Goal: Task Accomplishment & Management: Use online tool/utility

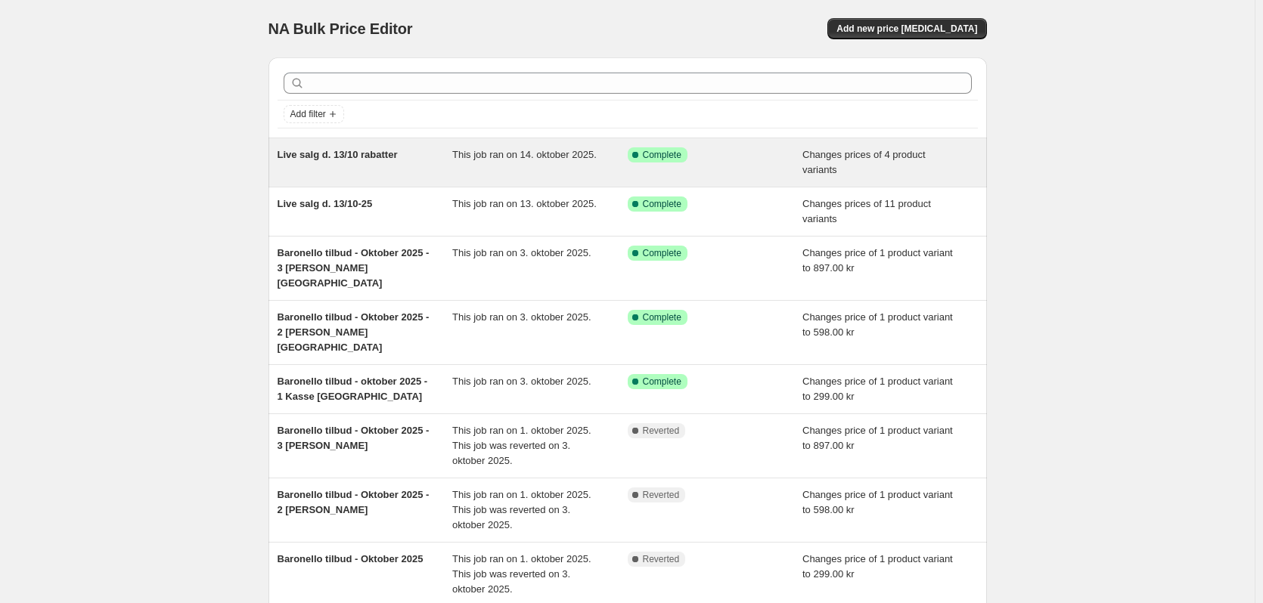
click at [342, 176] on div "Live salg d. 13/10 rabatter" at bounding box center [364, 162] width 175 height 30
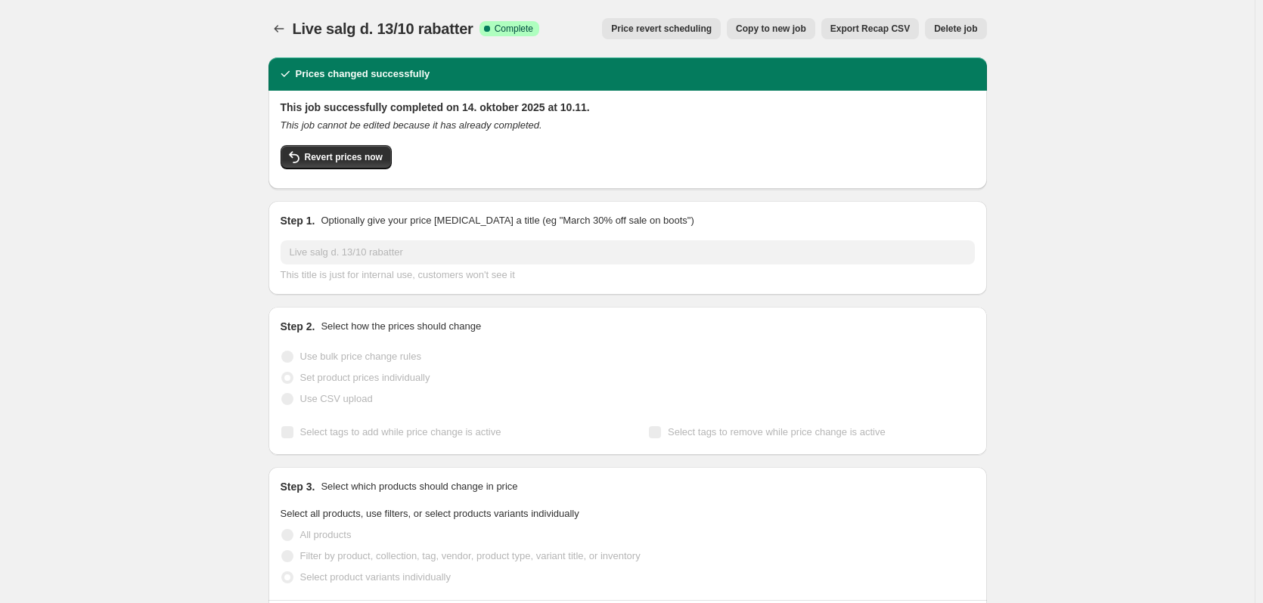
click at [774, 29] on span "Copy to new job" at bounding box center [771, 29] width 70 height 12
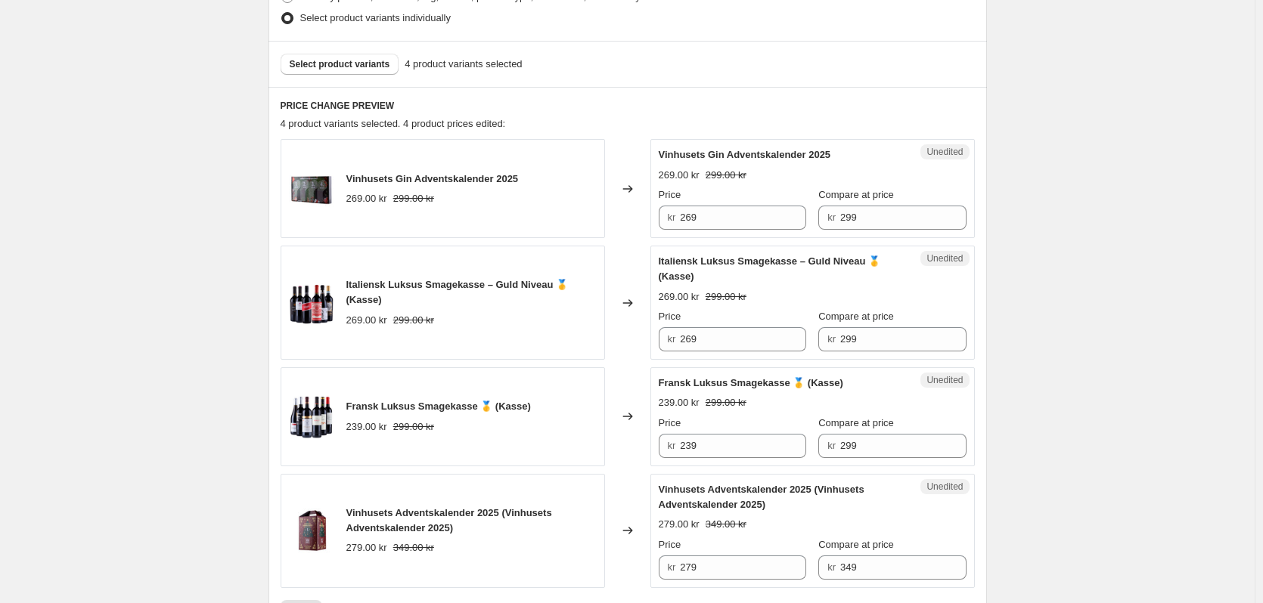
scroll to position [454, 0]
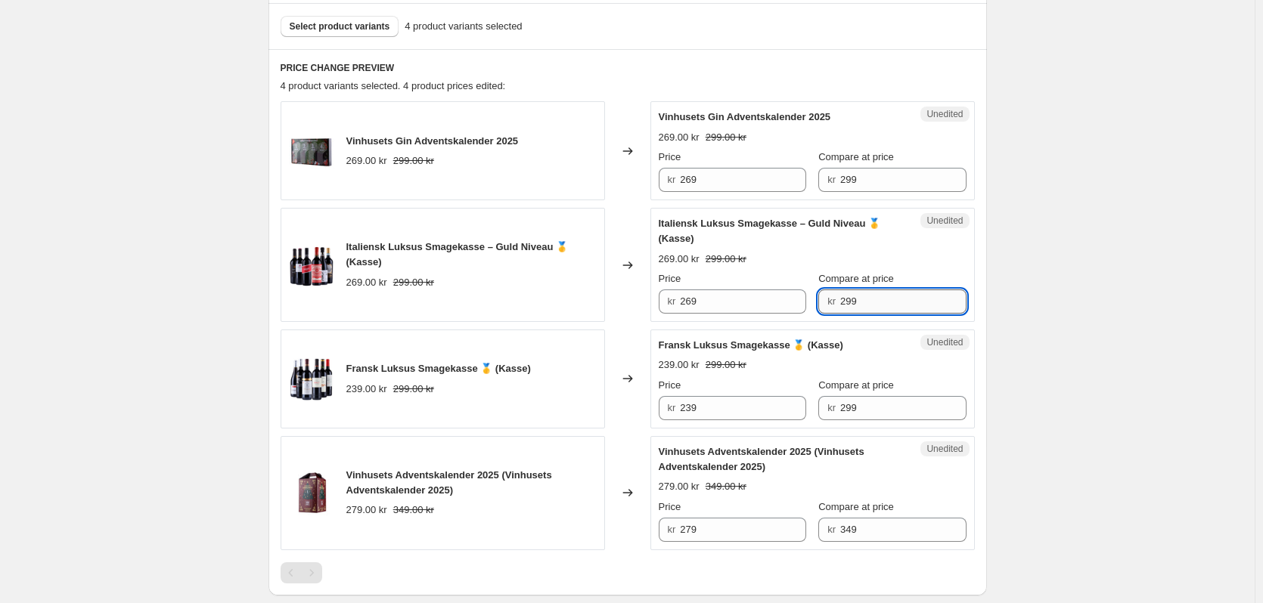
click at [867, 303] on input "299" at bounding box center [903, 302] width 126 height 24
type input "2"
type input "600"
click at [854, 408] on input "299" at bounding box center [903, 408] width 126 height 24
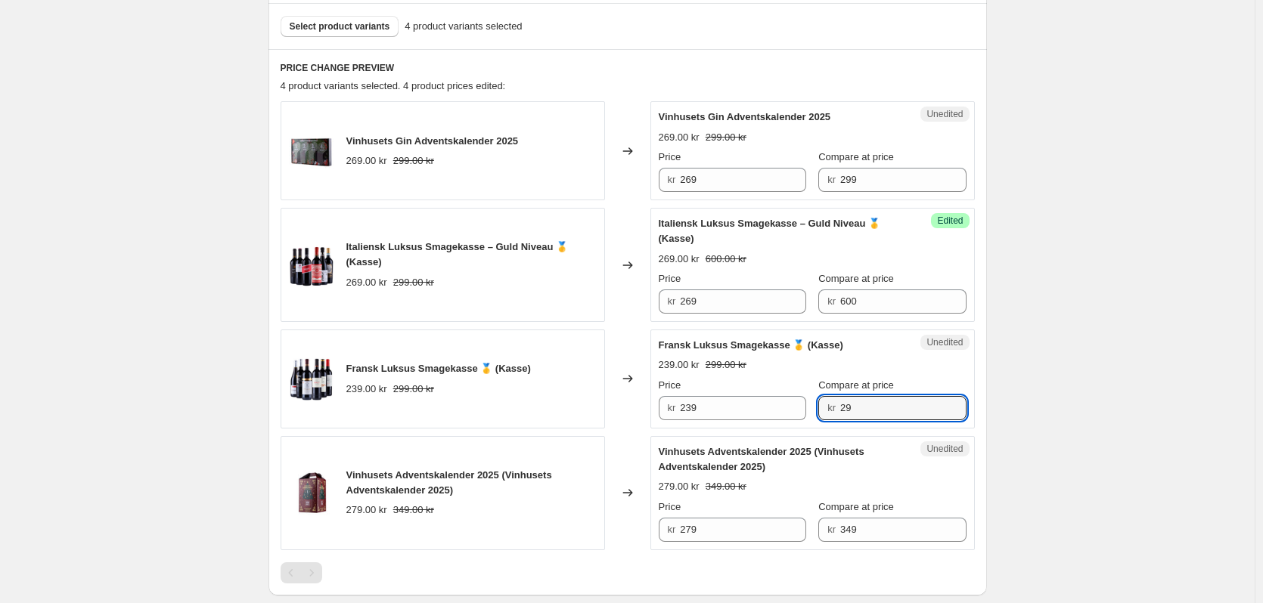
type input "2"
type input "524"
click at [1092, 364] on div "Create new price [MEDICAL_DATA]. This page is ready Create new price [MEDICAL_D…" at bounding box center [627, 188] width 1254 height 1284
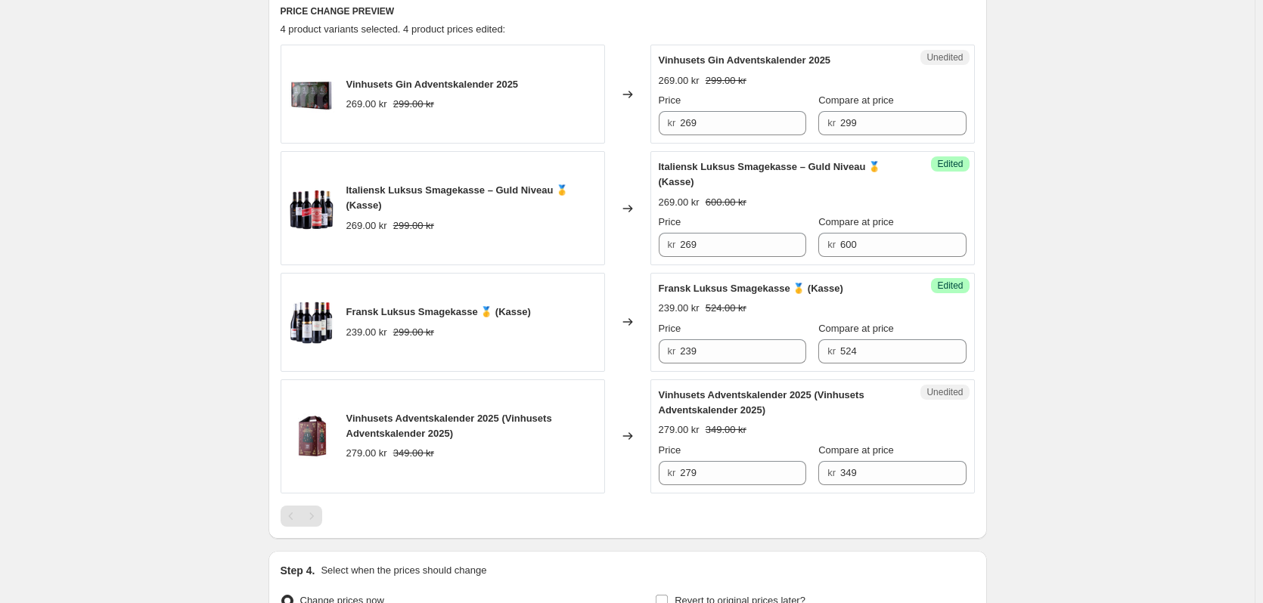
scroll to position [680, 0]
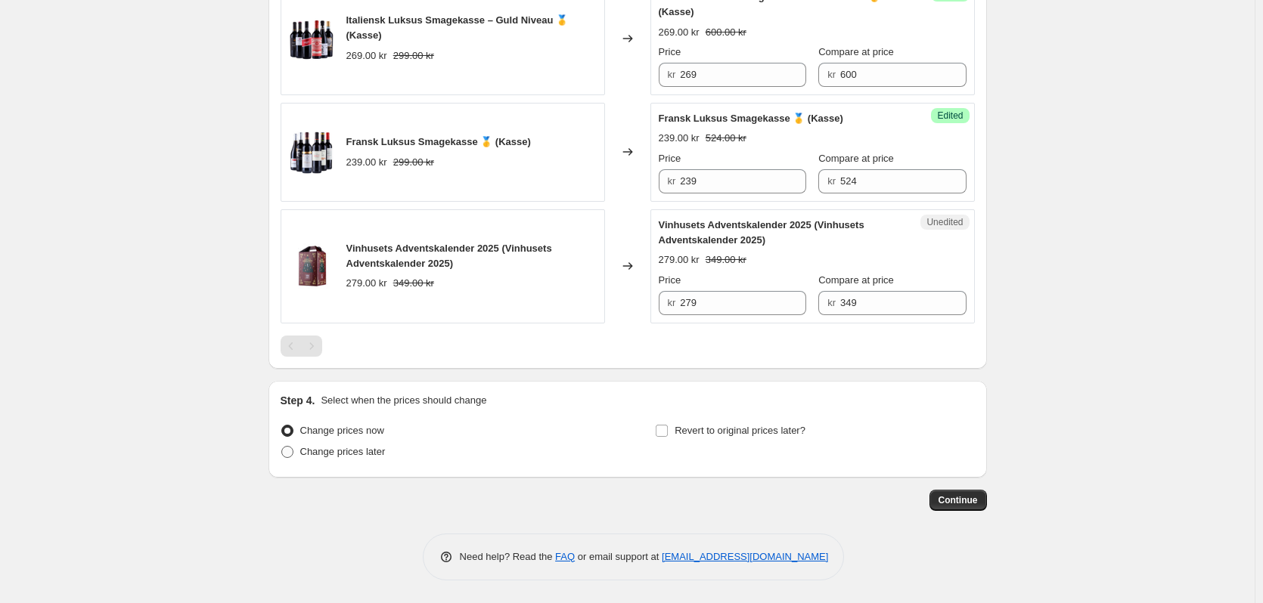
click at [318, 447] on span "Change prices later" at bounding box center [342, 451] width 85 height 11
click at [282, 447] on input "Change prices later" at bounding box center [281, 446] width 1 height 1
radio input "true"
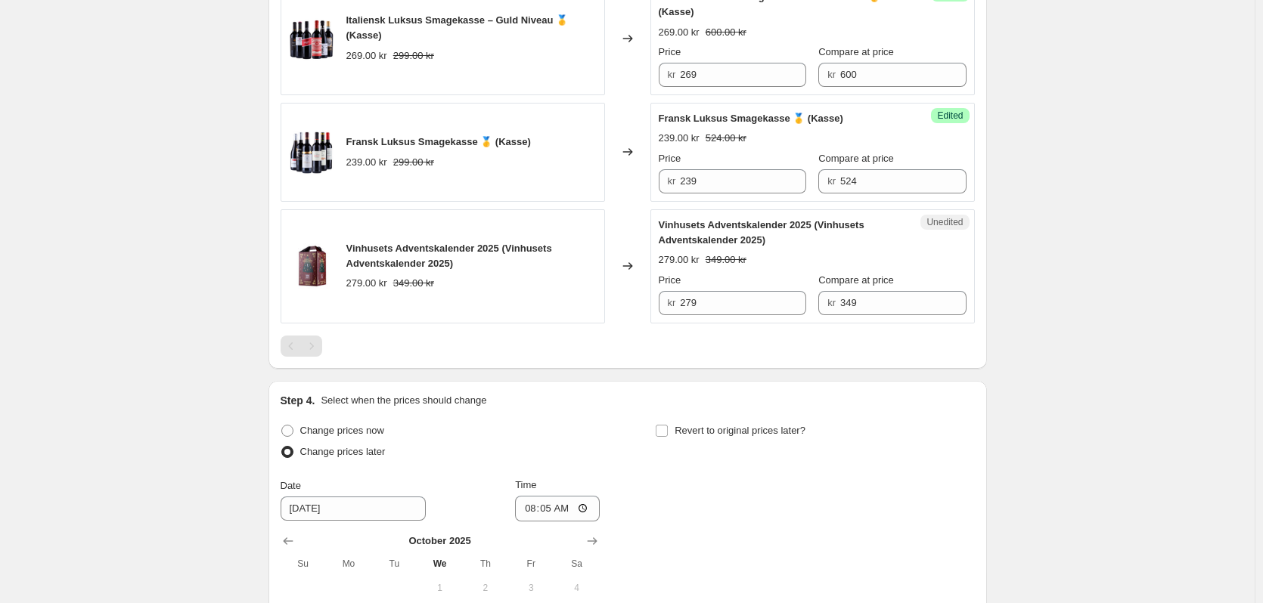
scroll to position [939, 0]
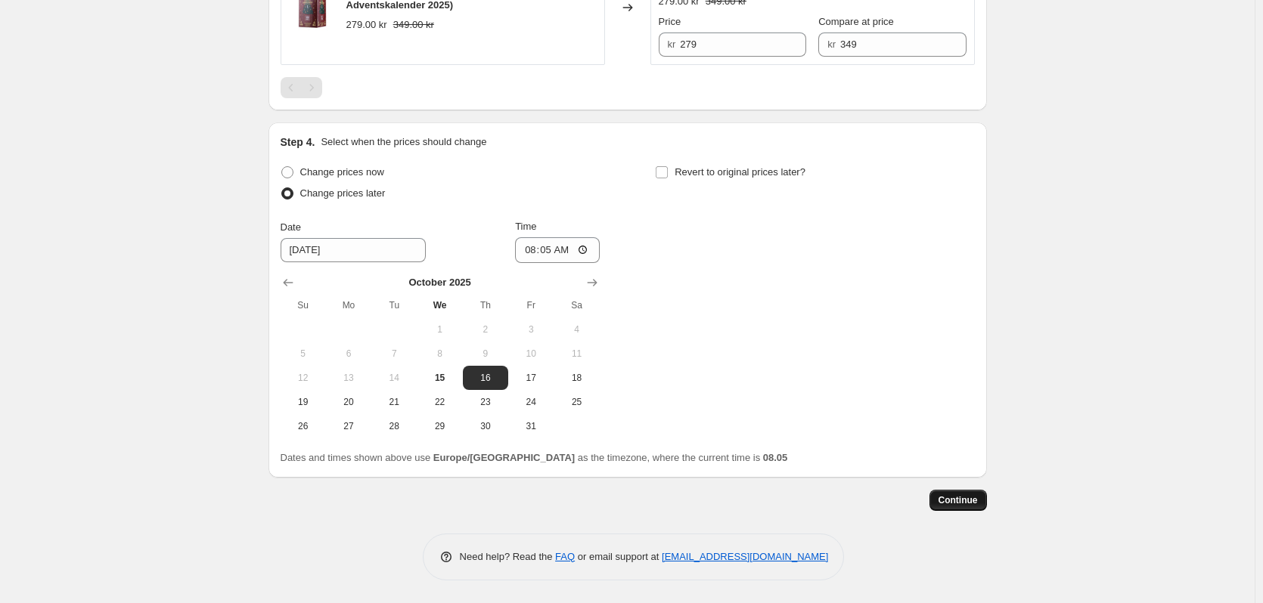
click at [970, 508] on button "Continue" at bounding box center [957, 500] width 57 height 21
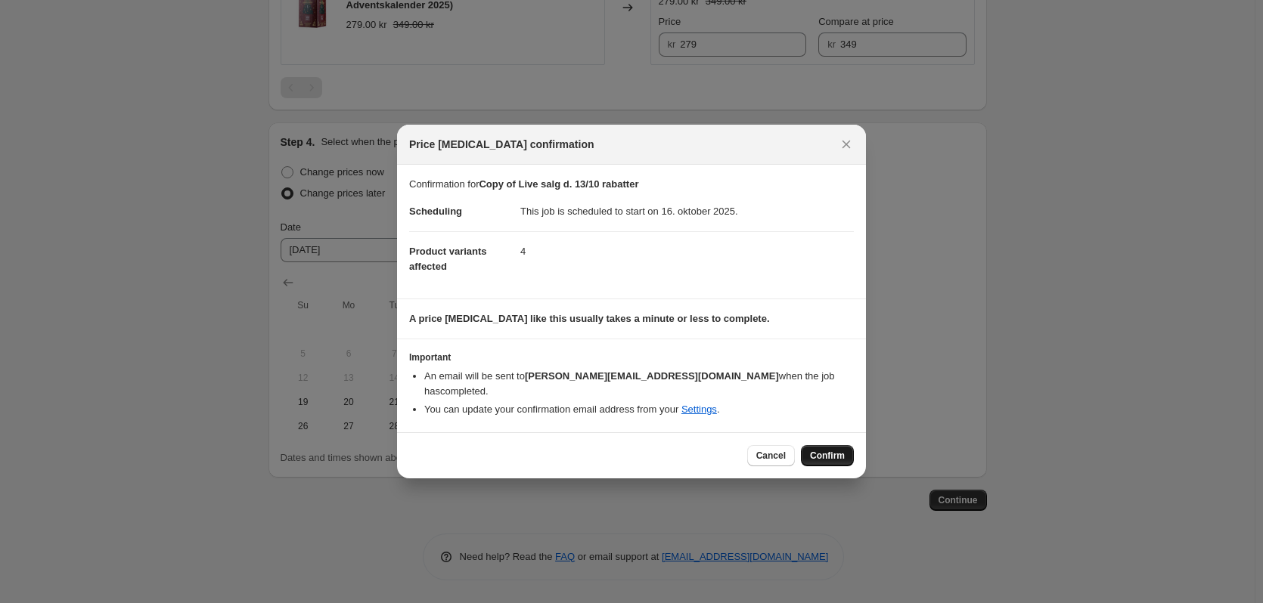
click at [814, 450] on span "Confirm" at bounding box center [827, 456] width 35 height 12
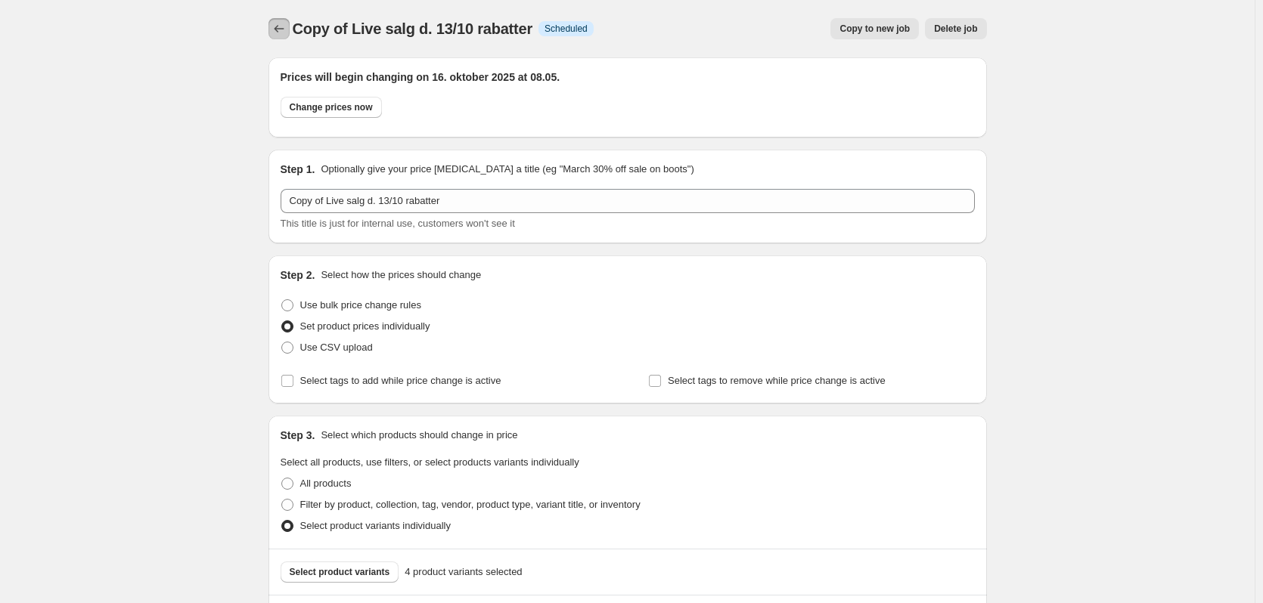
click at [283, 25] on icon "Price change jobs" at bounding box center [278, 28] width 15 height 15
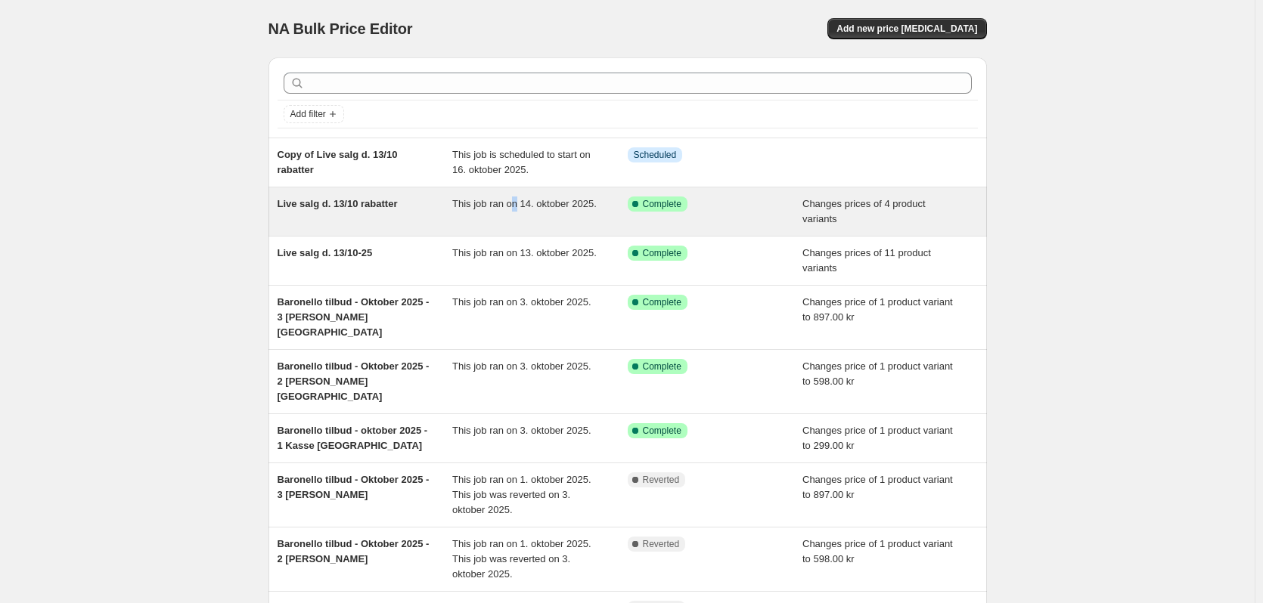
click at [518, 208] on span "This job ran on 14. oktober 2025." at bounding box center [524, 203] width 144 height 11
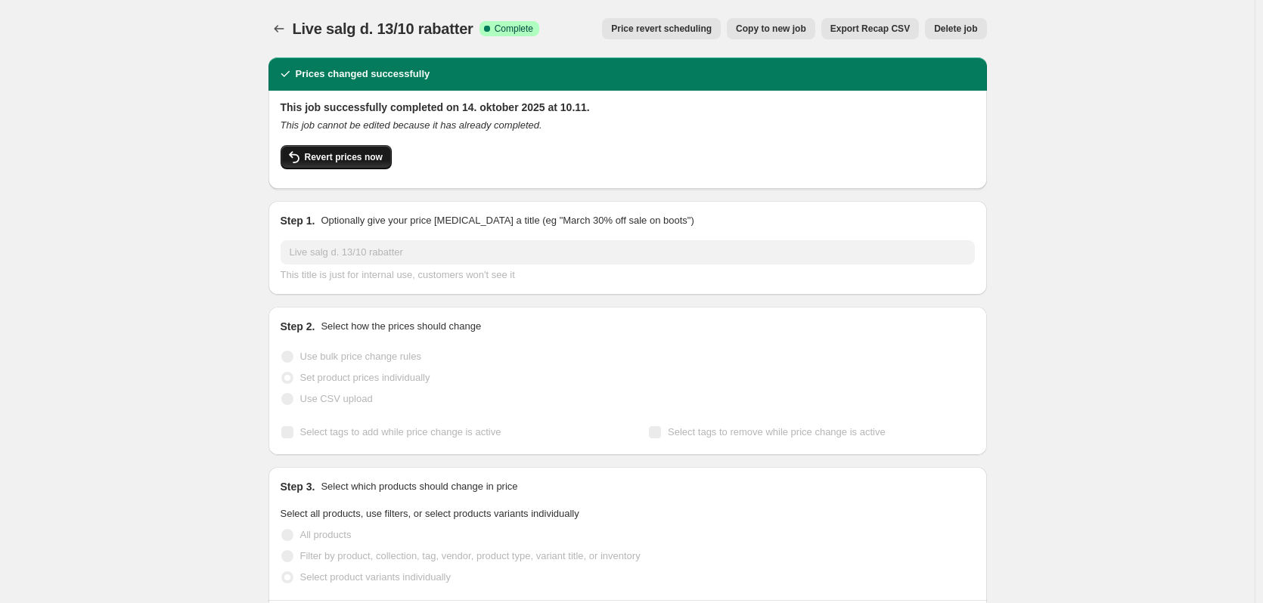
click at [354, 163] on span "Revert prices now" at bounding box center [344, 157] width 78 height 12
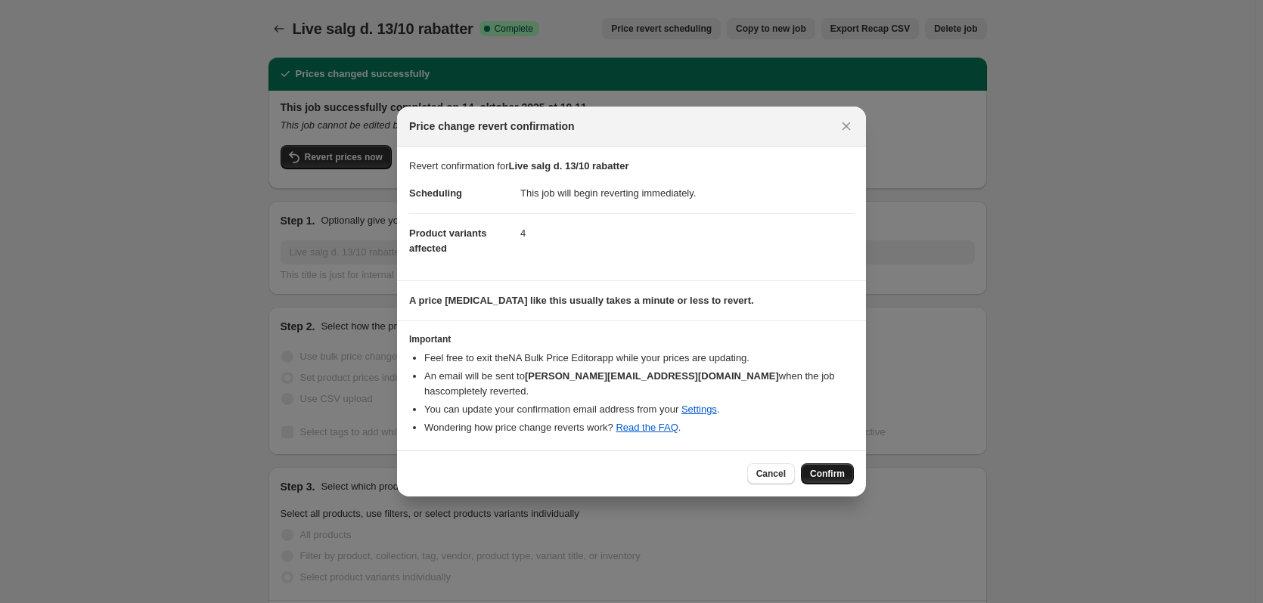
click at [834, 468] on span "Confirm" at bounding box center [827, 474] width 35 height 12
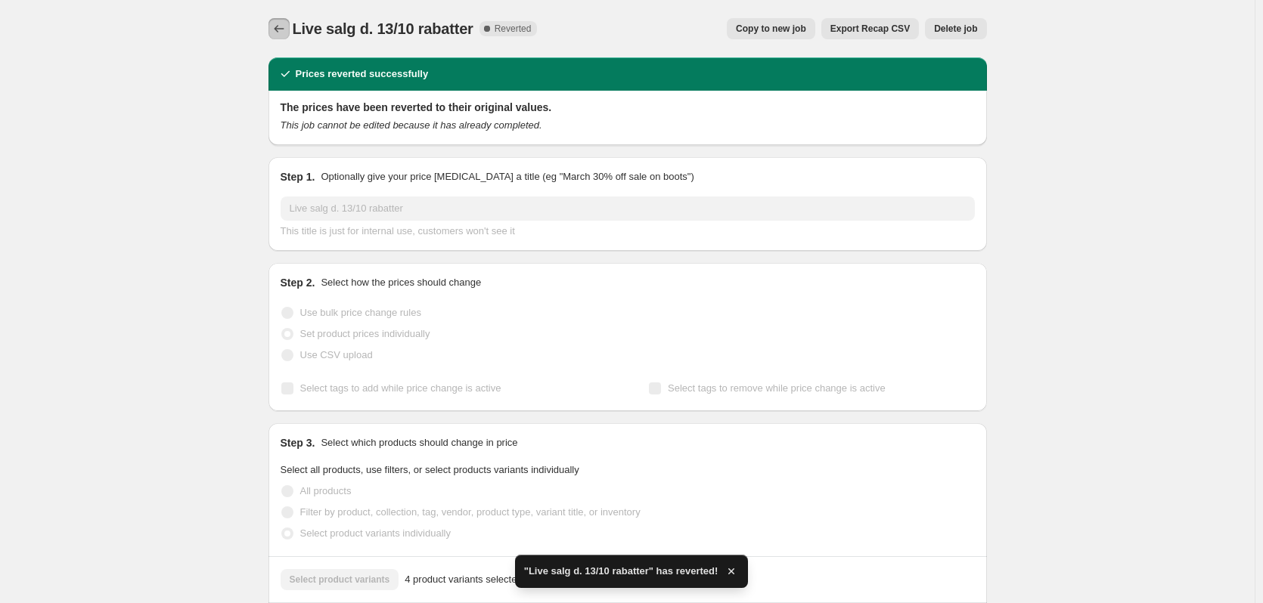
click at [282, 26] on icon "Price change jobs" at bounding box center [278, 28] width 15 height 15
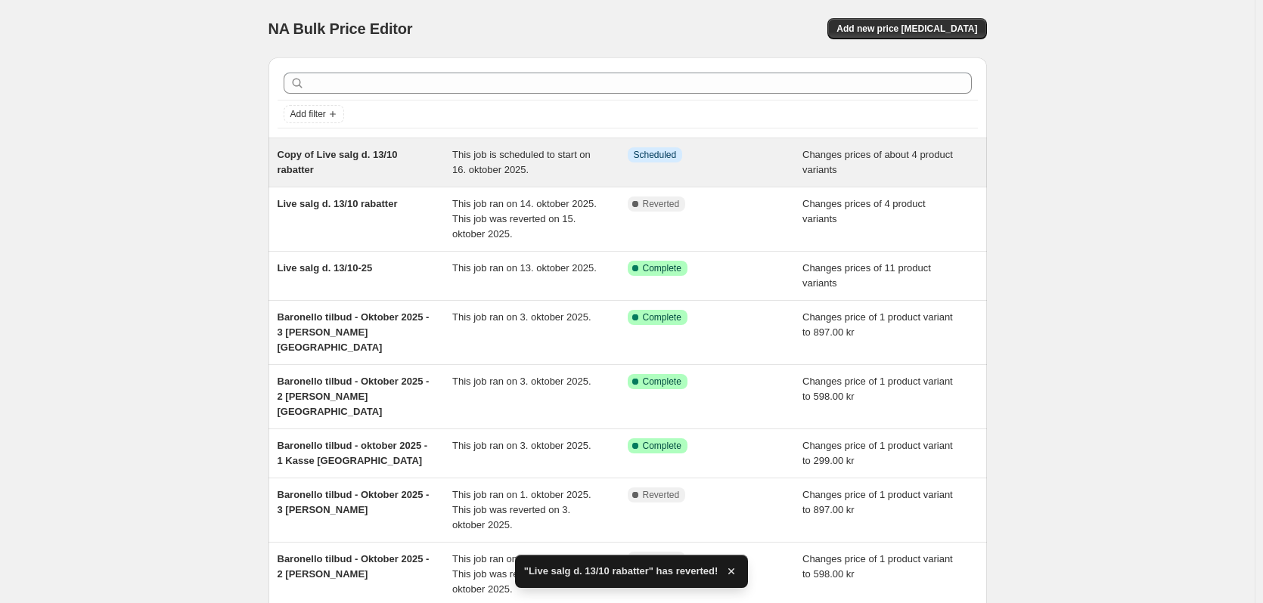
click at [435, 178] on div "Copy of Live salg d. 13/10 rabatter This job is scheduled to start on 16. oktob…" at bounding box center [627, 162] width 718 height 48
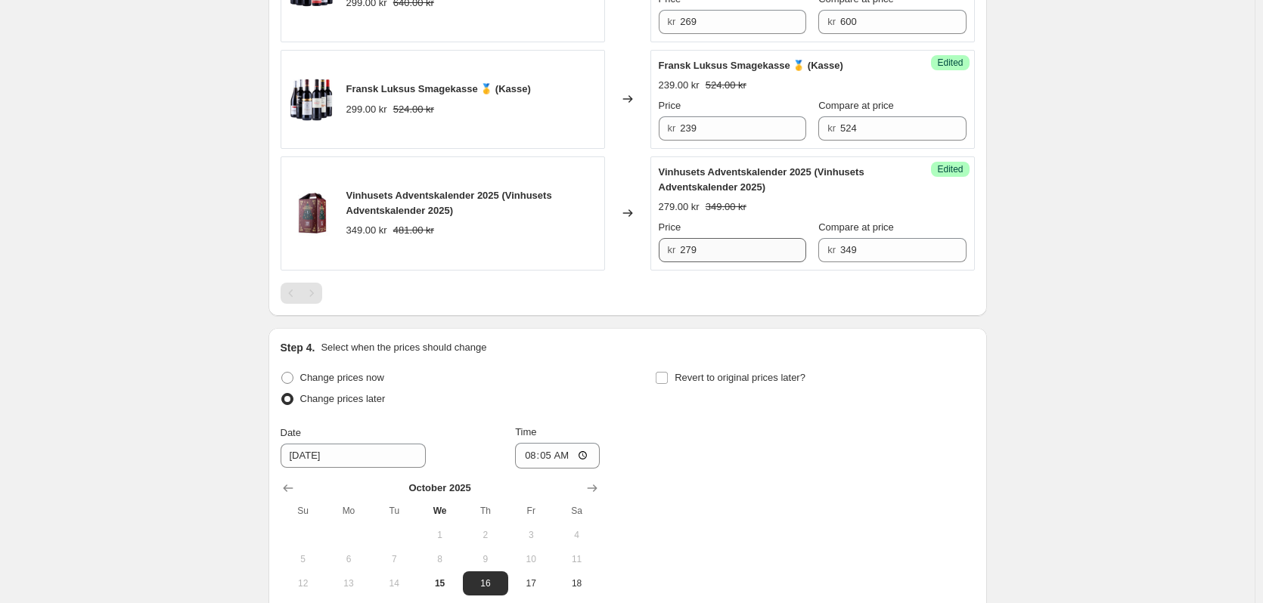
scroll to position [832, 0]
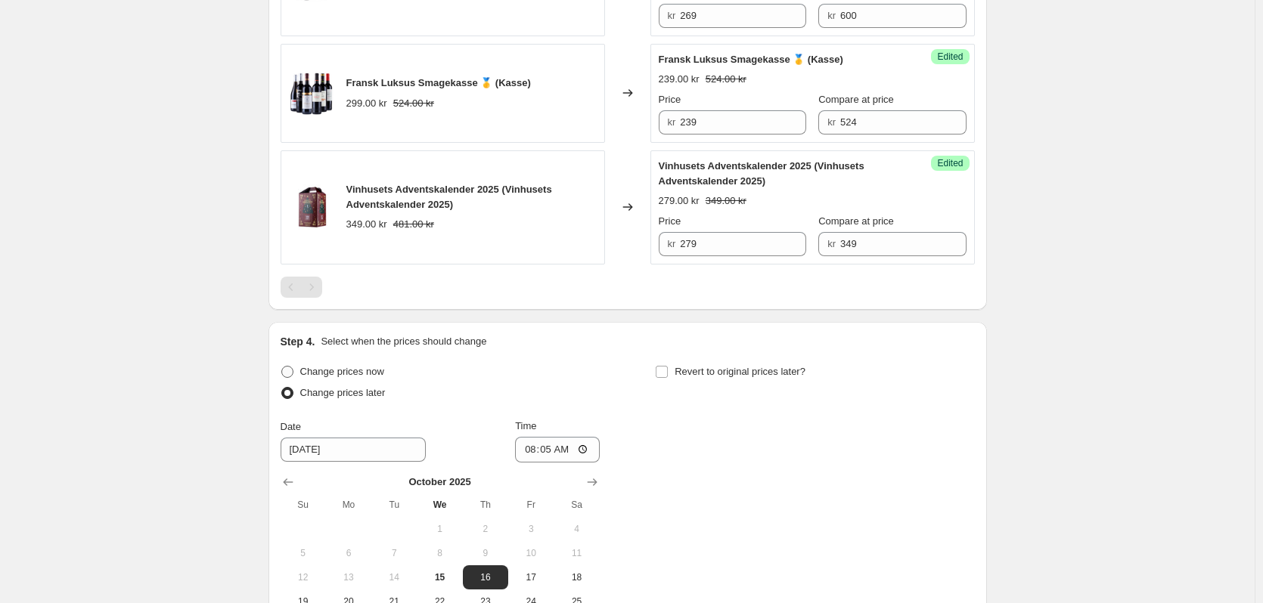
click at [313, 373] on span "Change prices now" at bounding box center [342, 371] width 84 height 11
click at [282, 367] on input "Change prices now" at bounding box center [281, 366] width 1 height 1
radio input "true"
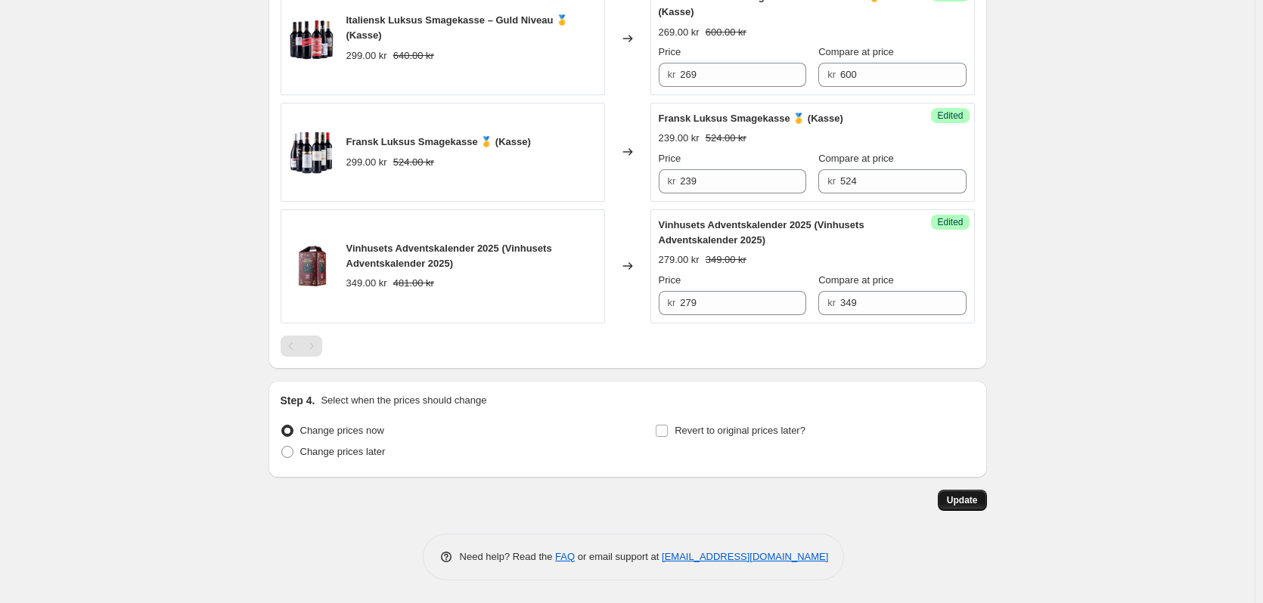
click at [963, 505] on span "Update" at bounding box center [962, 500] width 31 height 12
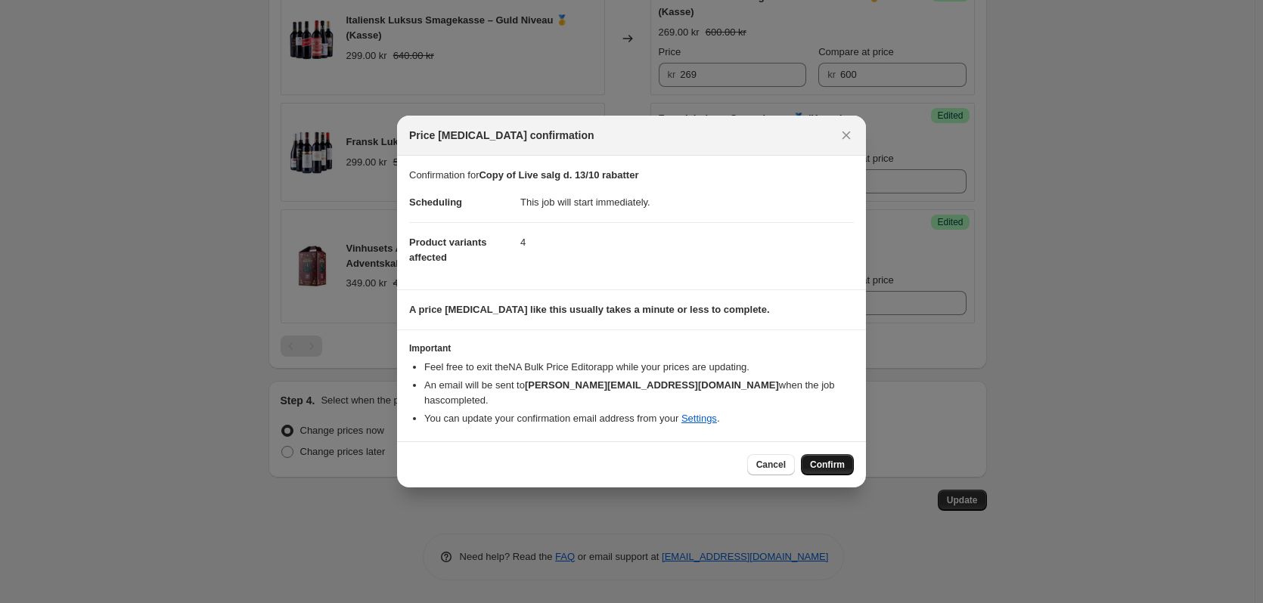
click at [821, 460] on span "Confirm" at bounding box center [827, 465] width 35 height 12
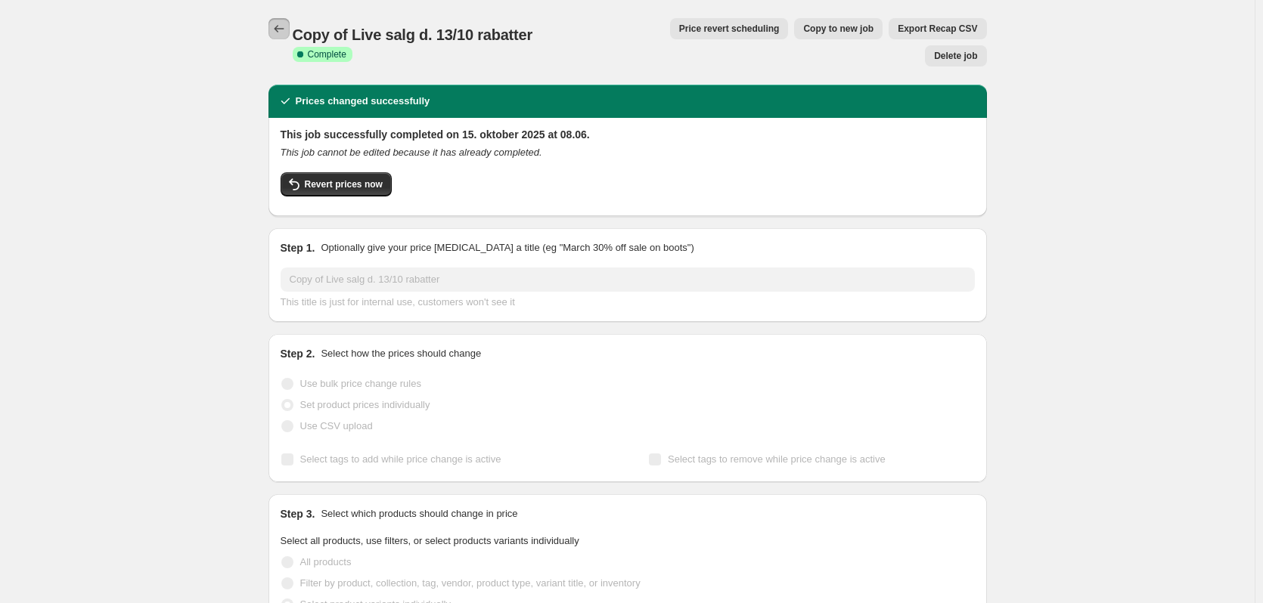
click at [277, 27] on icon "Price change jobs" at bounding box center [278, 28] width 15 height 15
